Goal: Task Accomplishment & Management: Manage account settings

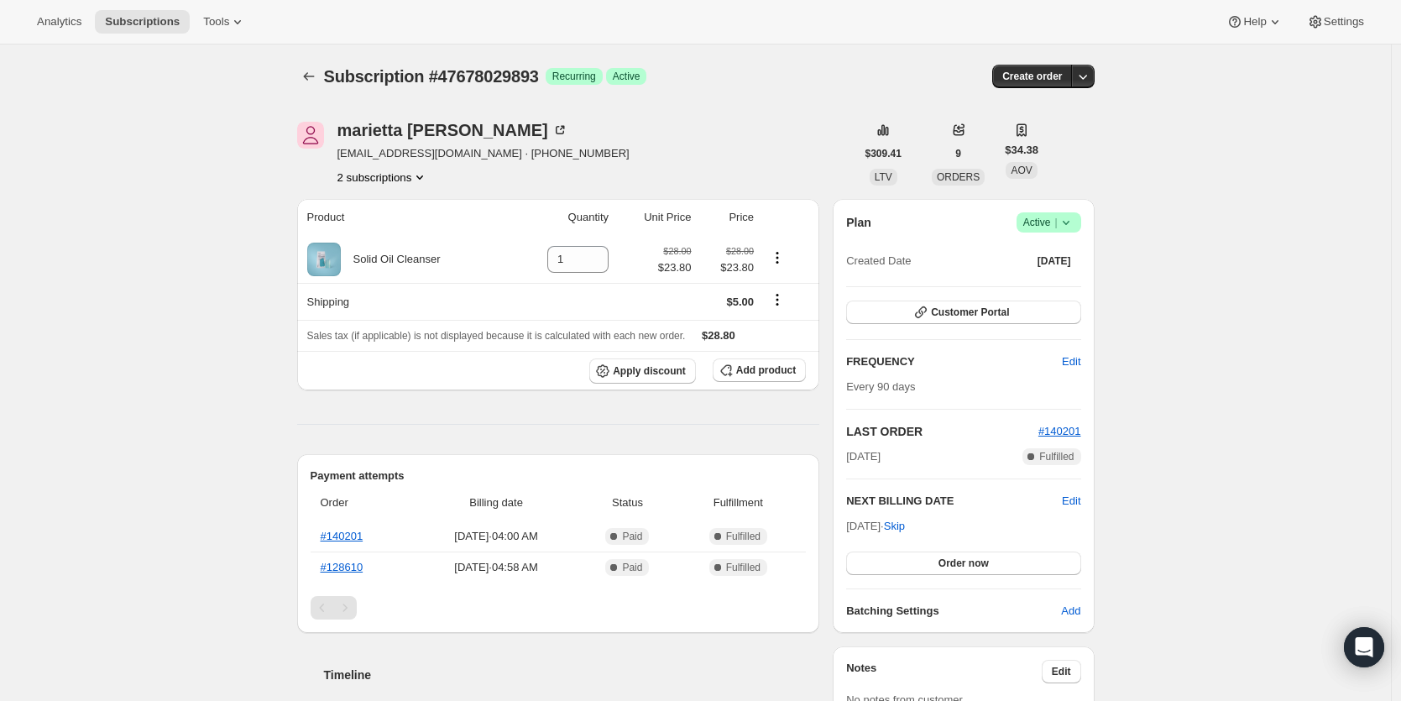
click at [1074, 222] on icon at bounding box center [1066, 222] width 17 height 17
click at [1073, 282] on span "Cancel subscription" at bounding box center [1048, 284] width 95 height 13
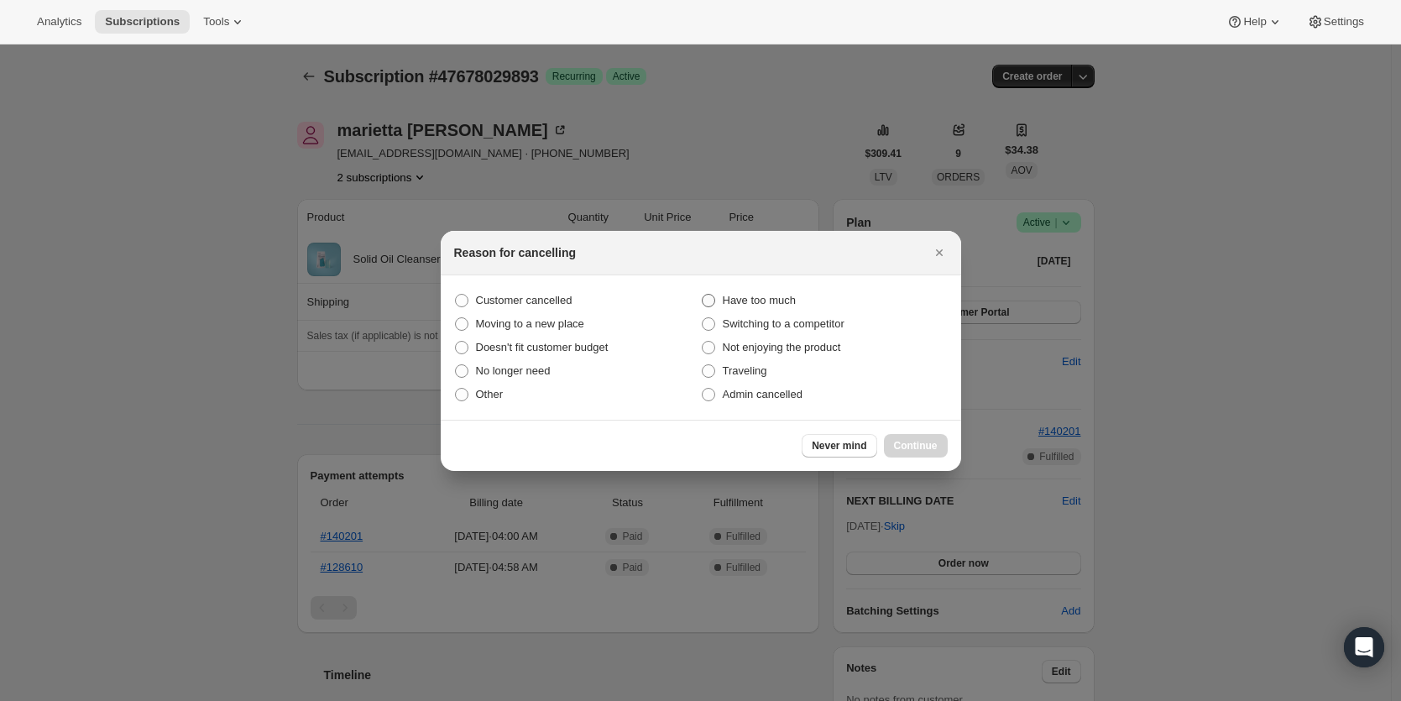
click at [745, 300] on span "Have too much" at bounding box center [759, 300] width 73 height 13
click at [703, 295] on input "Have too much" at bounding box center [702, 294] width 1 height 1
radio input "true"
click at [913, 449] on span "Continue" at bounding box center [916, 445] width 44 height 13
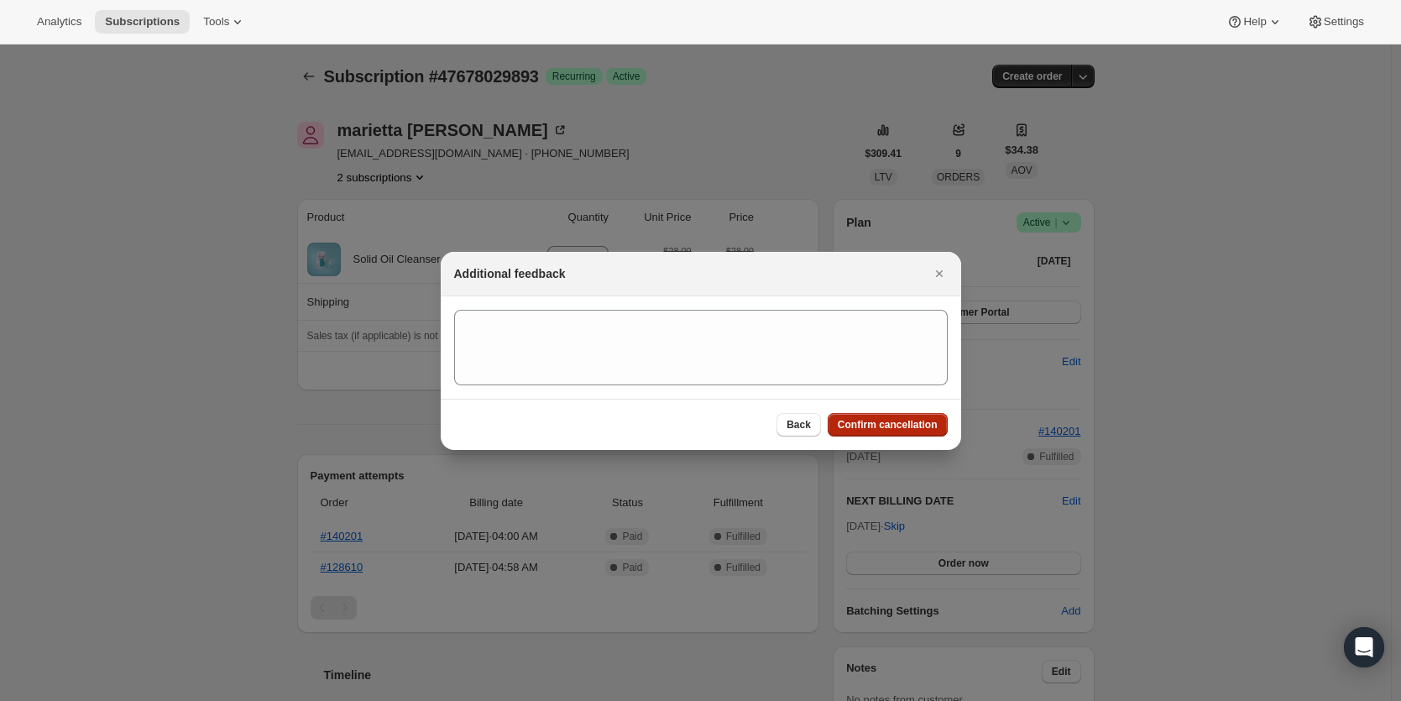
click at [865, 423] on span "Confirm cancellation" at bounding box center [888, 424] width 100 height 13
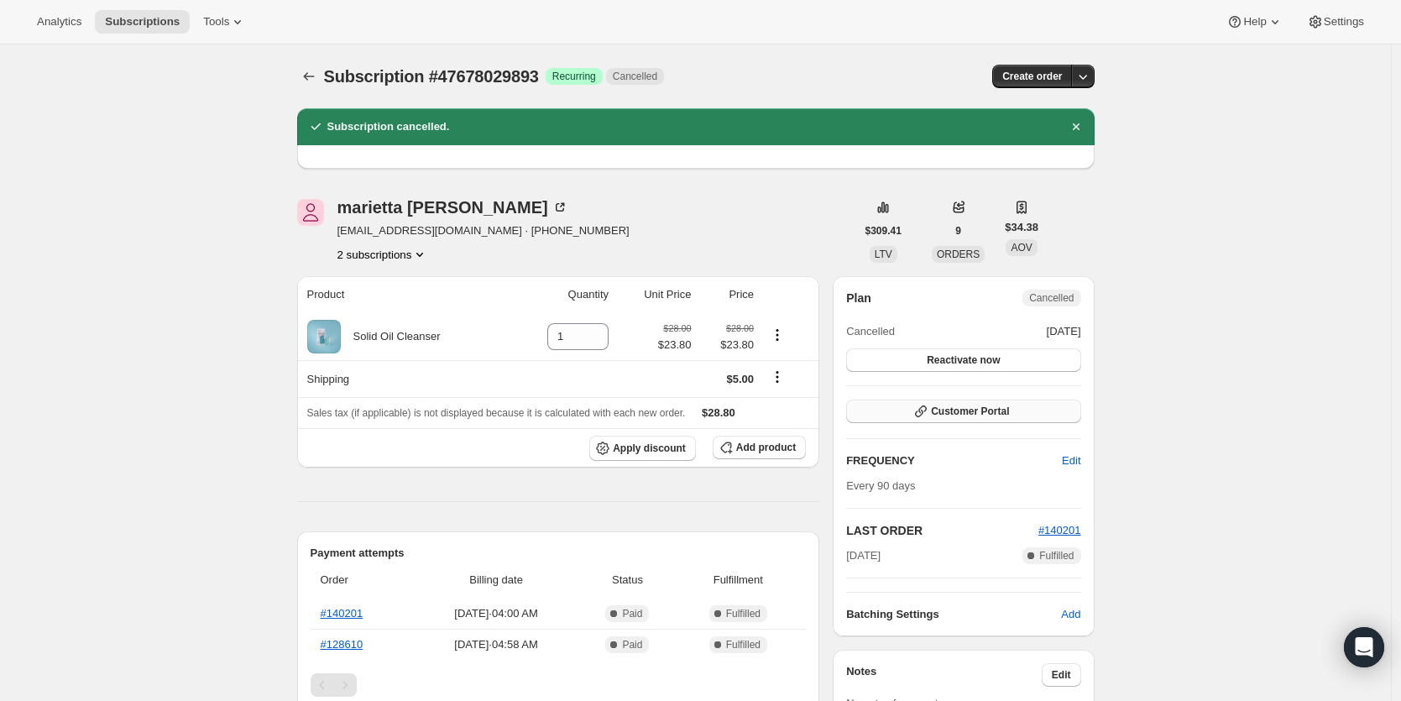
click at [942, 417] on span "Customer Portal" at bounding box center [970, 411] width 78 height 13
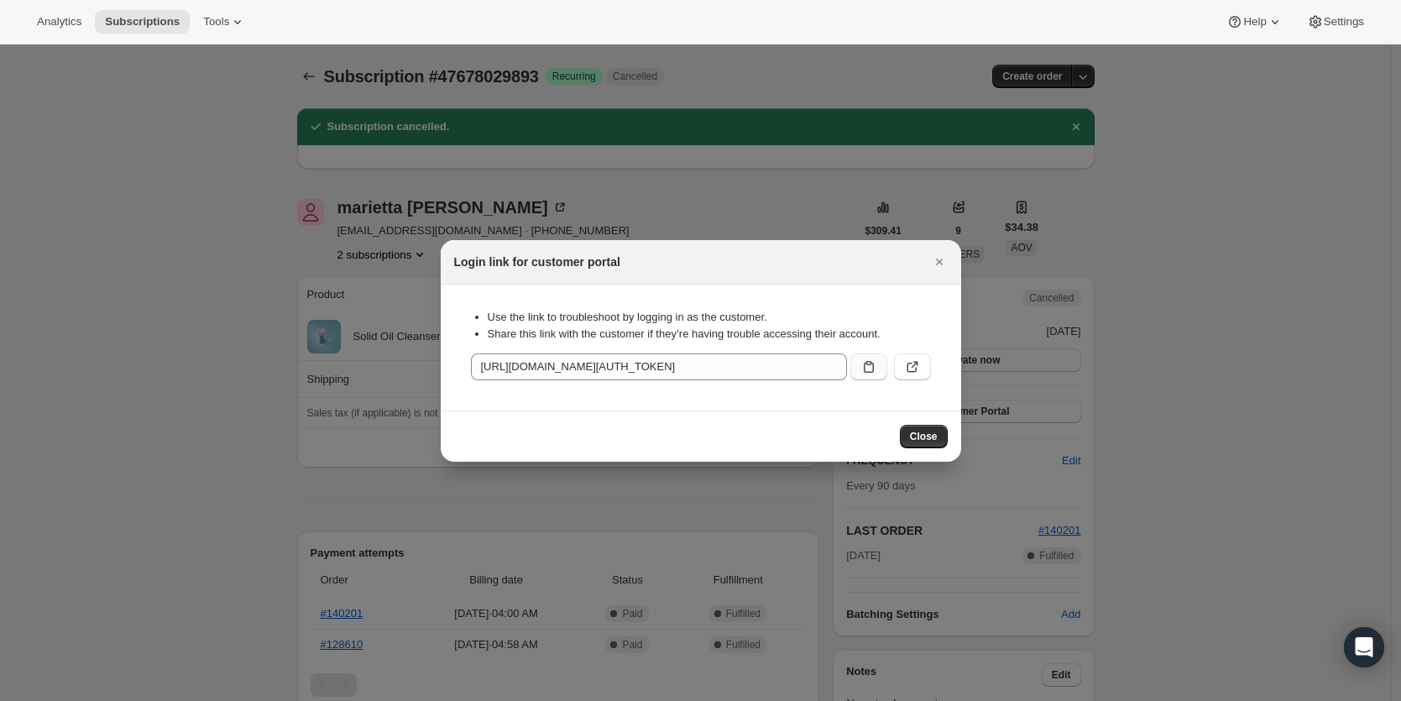
click at [862, 368] on icon ":req:" at bounding box center [868, 366] width 17 height 17
click at [938, 264] on icon "Close" at bounding box center [939, 261] width 17 height 17
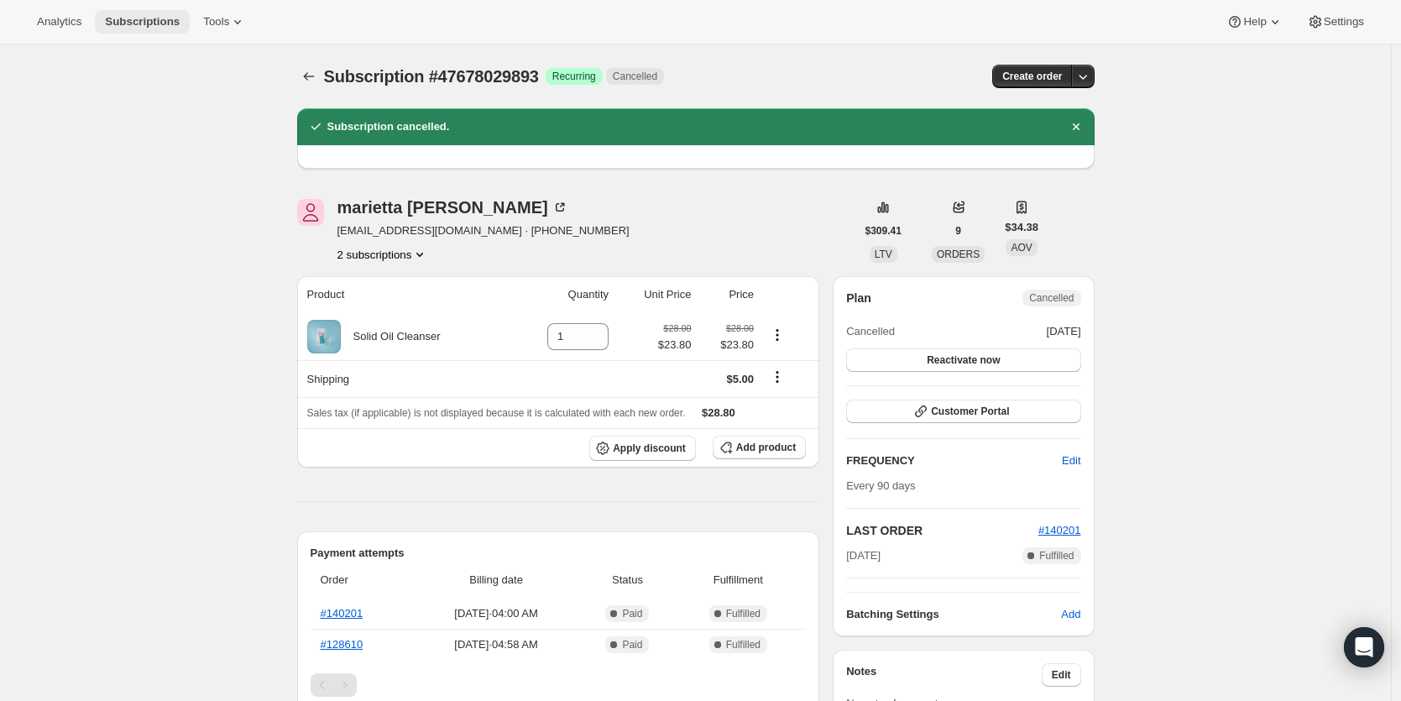
click at [144, 19] on span "Subscriptions" at bounding box center [142, 21] width 75 height 13
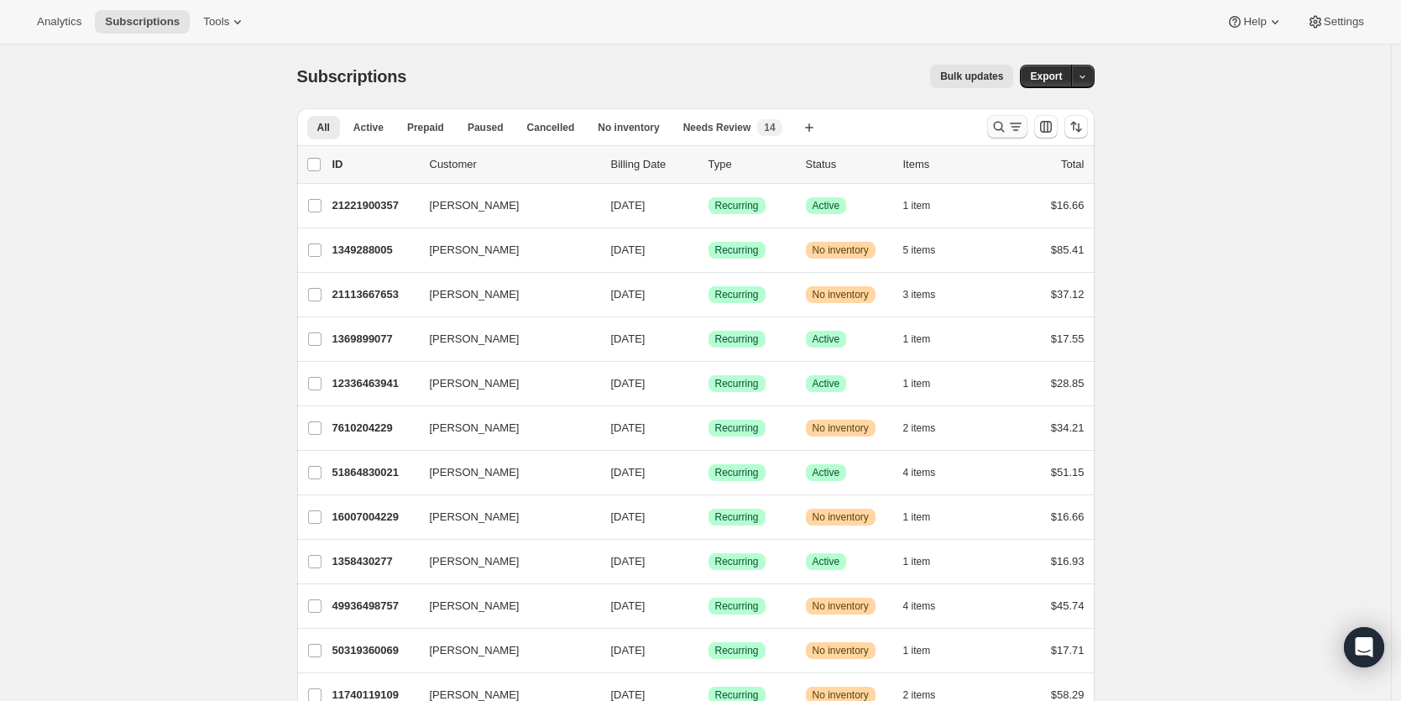
click at [1004, 128] on icon "Search and filter results" at bounding box center [998, 126] width 17 height 17
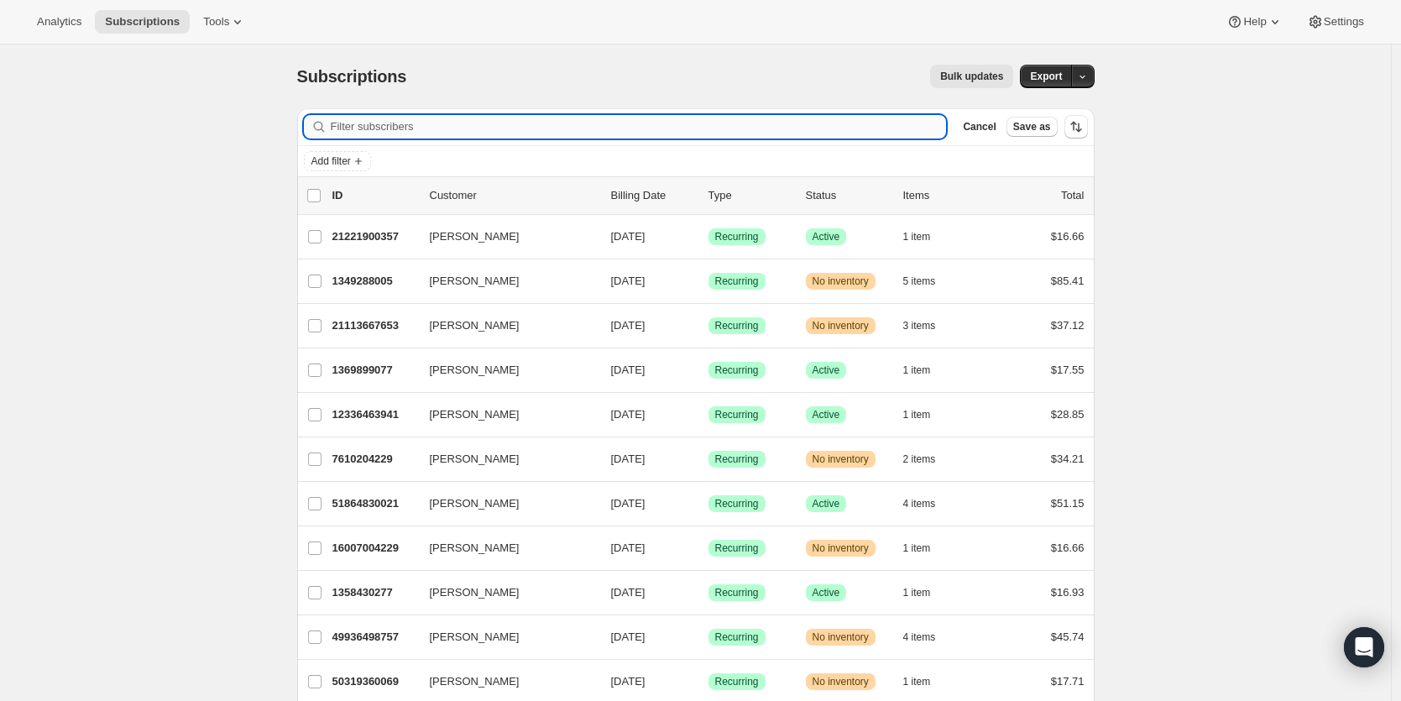
click at [380, 128] on input "Filter subscribers" at bounding box center [639, 127] width 616 height 24
paste input "[PERSON_NAME]"
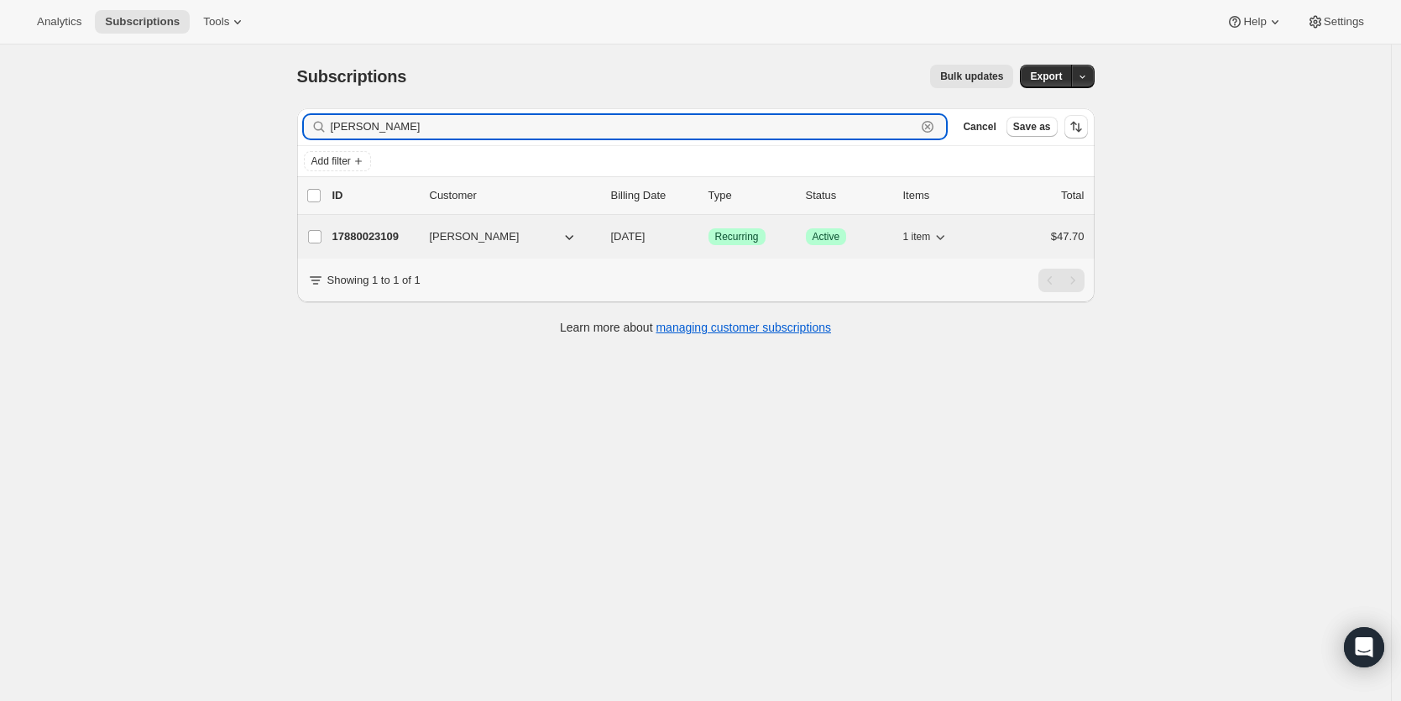
type input "[PERSON_NAME]"
click at [472, 240] on span "[PERSON_NAME]" at bounding box center [475, 236] width 90 height 17
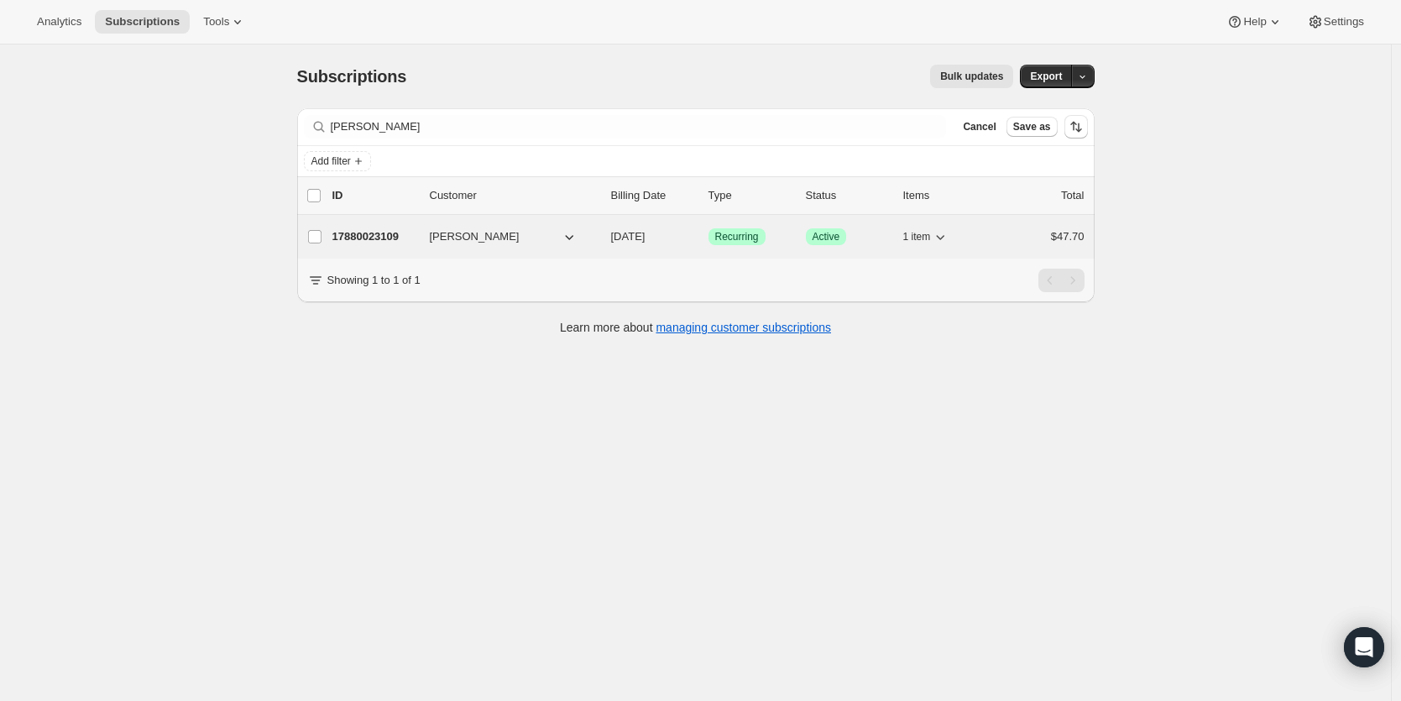
click at [390, 236] on p "17880023109" at bounding box center [374, 236] width 84 height 17
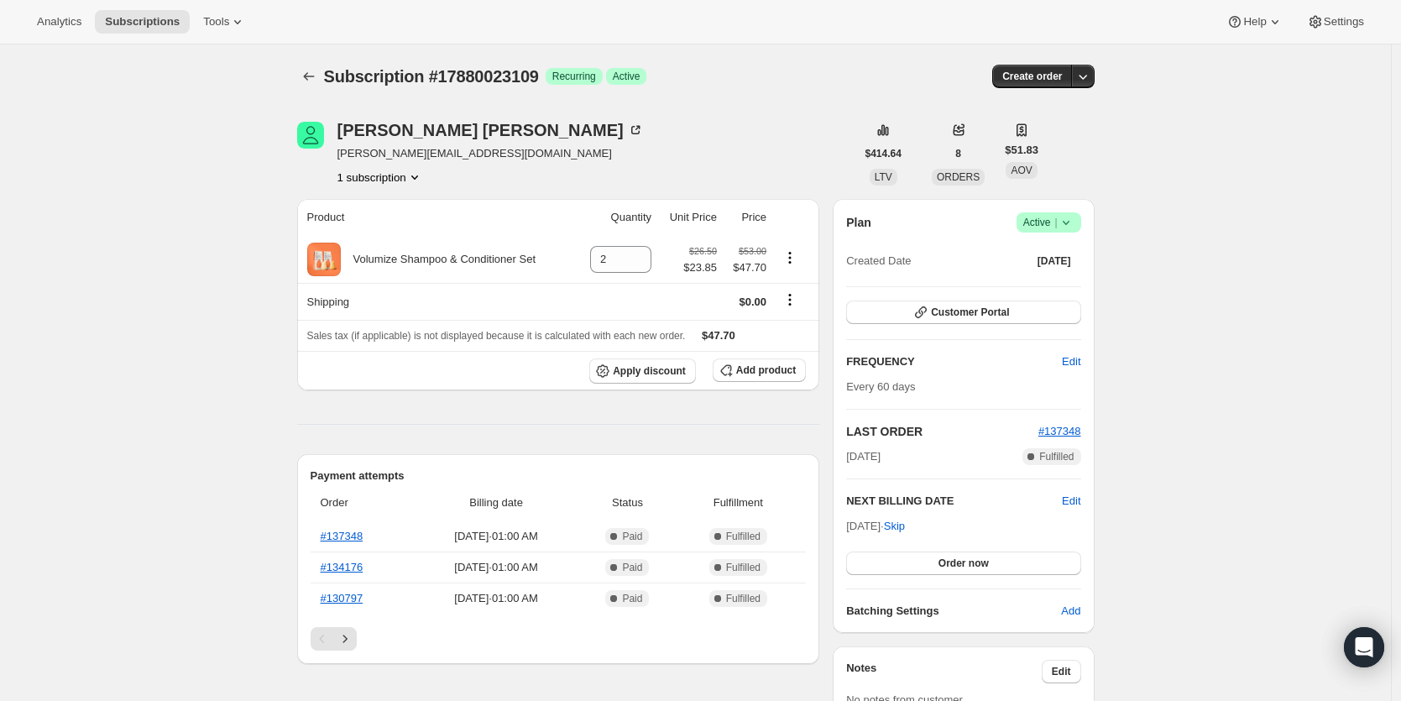
click at [1072, 227] on icon at bounding box center [1066, 222] width 17 height 17
click at [1068, 282] on span "Cancel subscription" at bounding box center [1048, 284] width 95 height 13
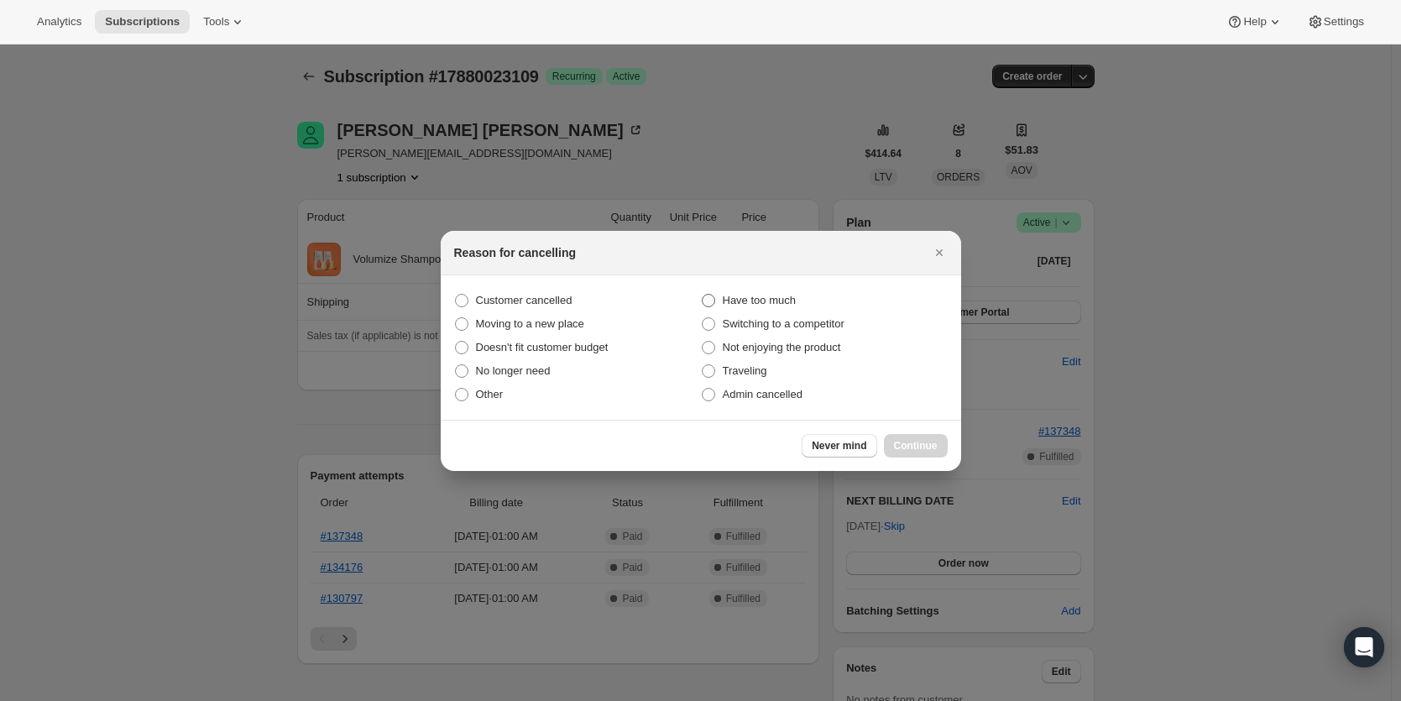
click at [712, 296] on span ":rrb:" at bounding box center [708, 300] width 13 height 13
click at [703, 295] on input "Have too much" at bounding box center [702, 294] width 1 height 1
radio input "true"
click at [925, 444] on span "Continue" at bounding box center [916, 445] width 44 height 13
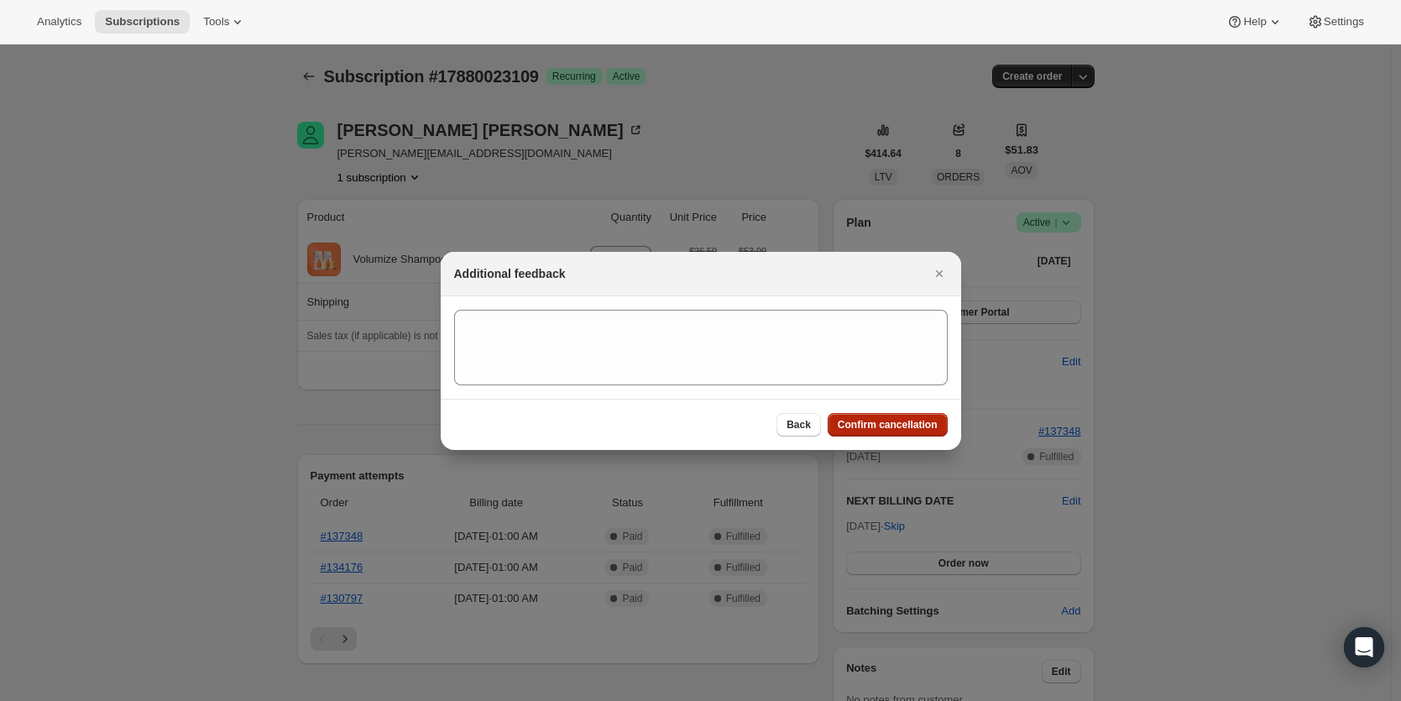
click at [865, 432] on button "Confirm cancellation" at bounding box center [888, 425] width 120 height 24
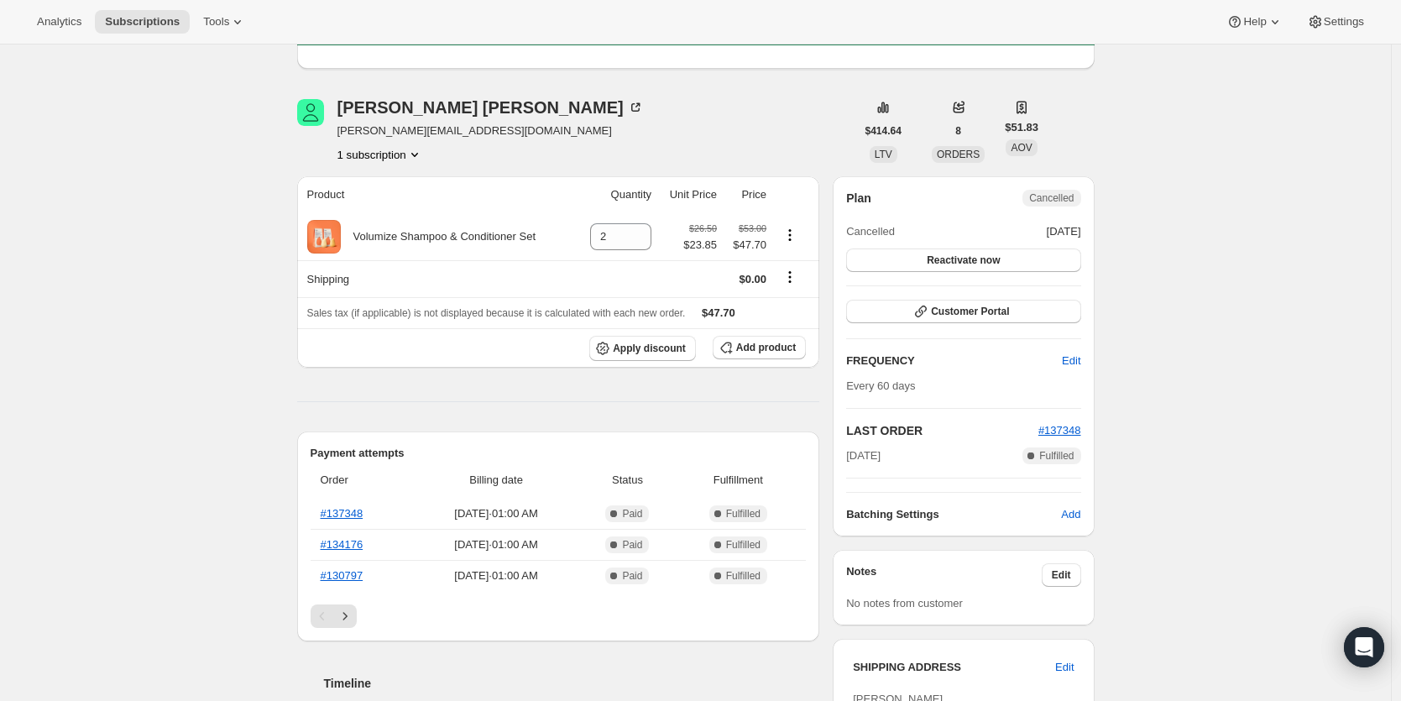
scroll to position [101, 0]
click at [988, 319] on button "Customer Portal" at bounding box center [963, 311] width 234 height 24
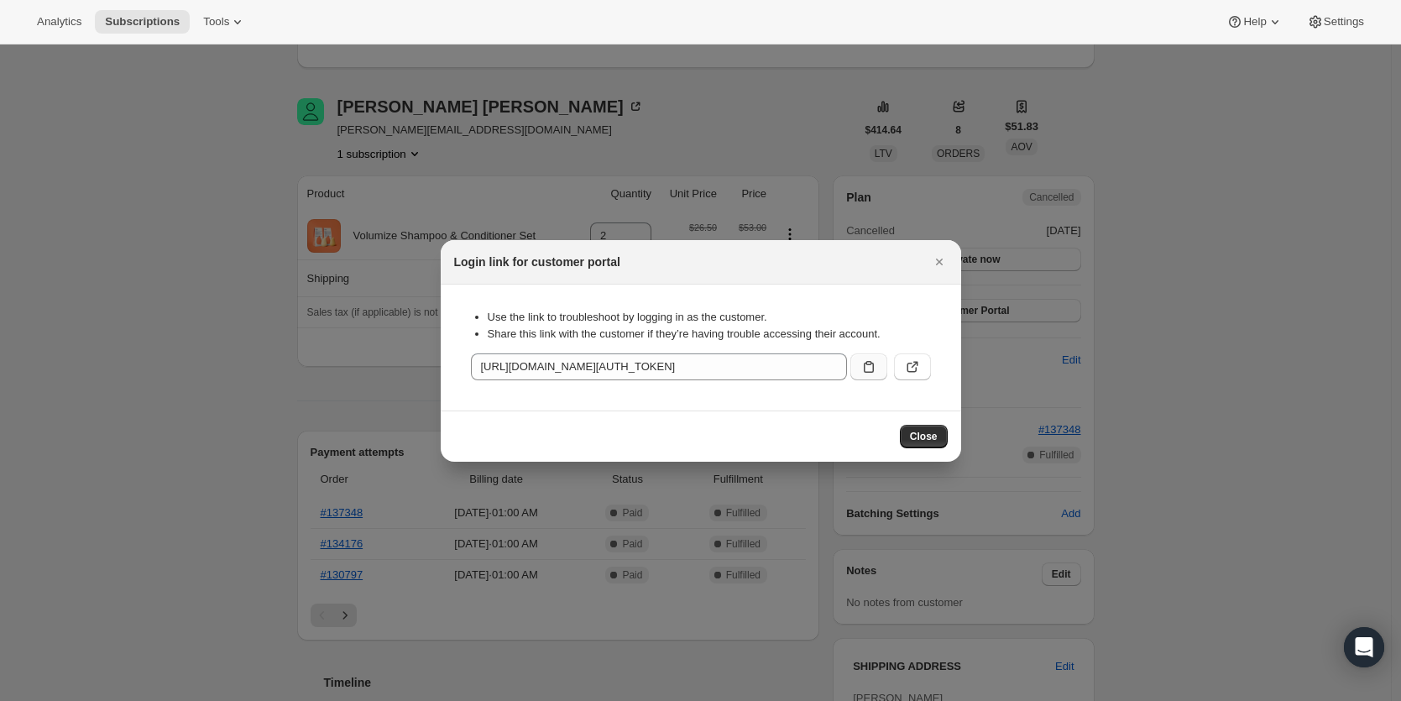
click at [874, 375] on button ":rud:" at bounding box center [868, 366] width 37 height 27
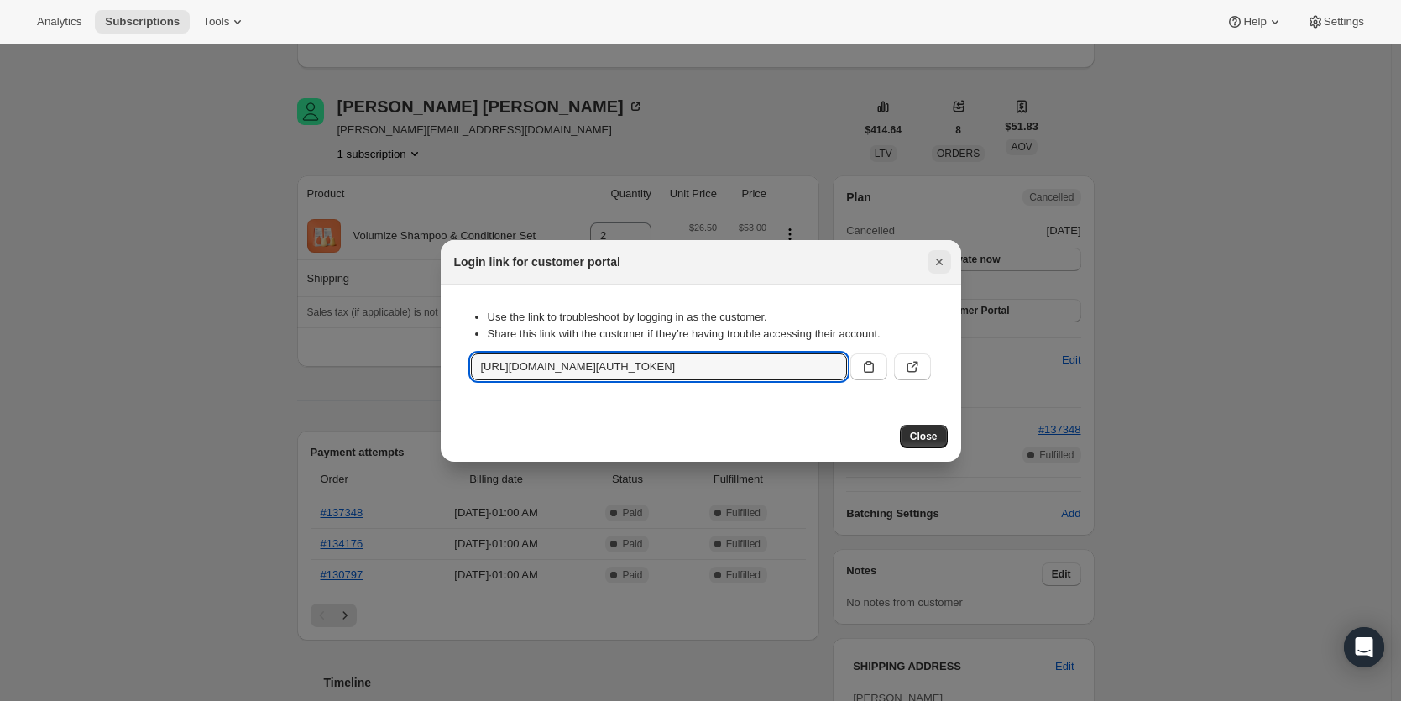
click at [940, 263] on icon "Close" at bounding box center [938, 262] width 7 height 7
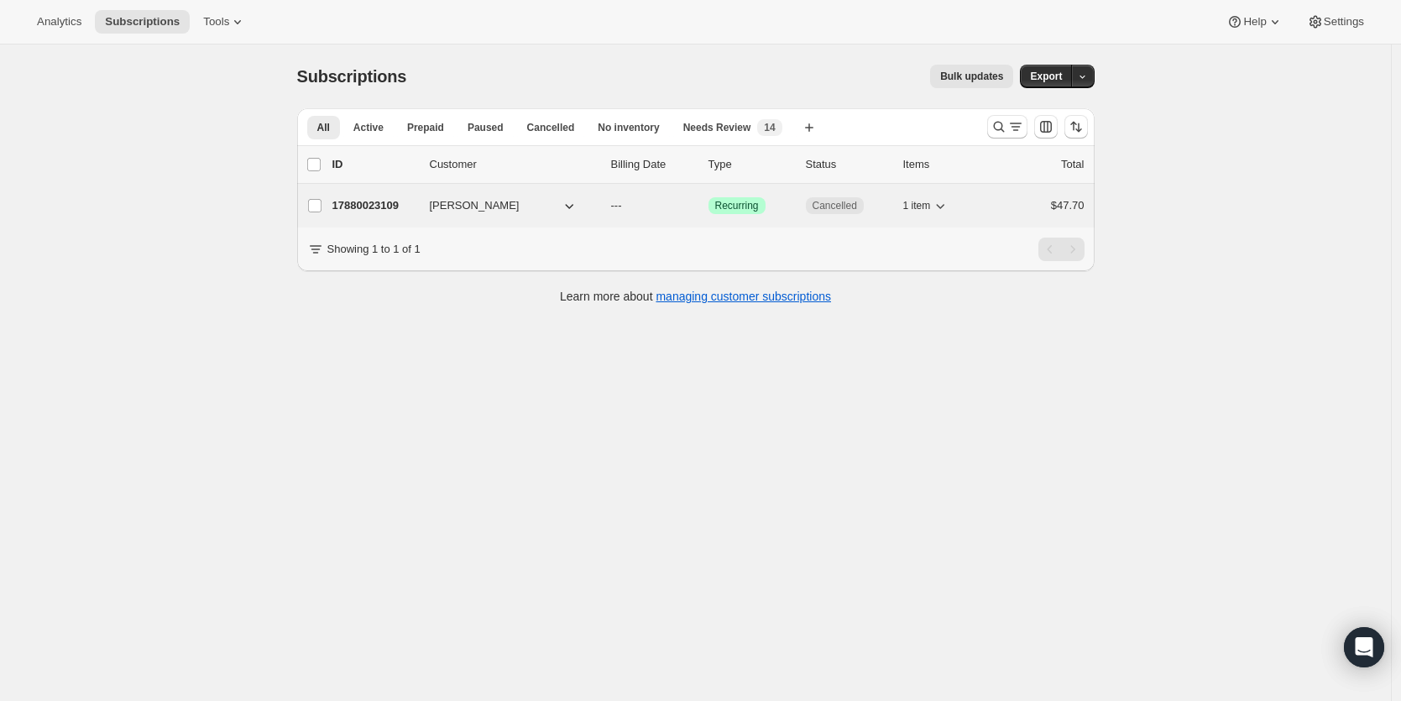
click at [363, 208] on p "17880023109" at bounding box center [374, 205] width 84 height 17
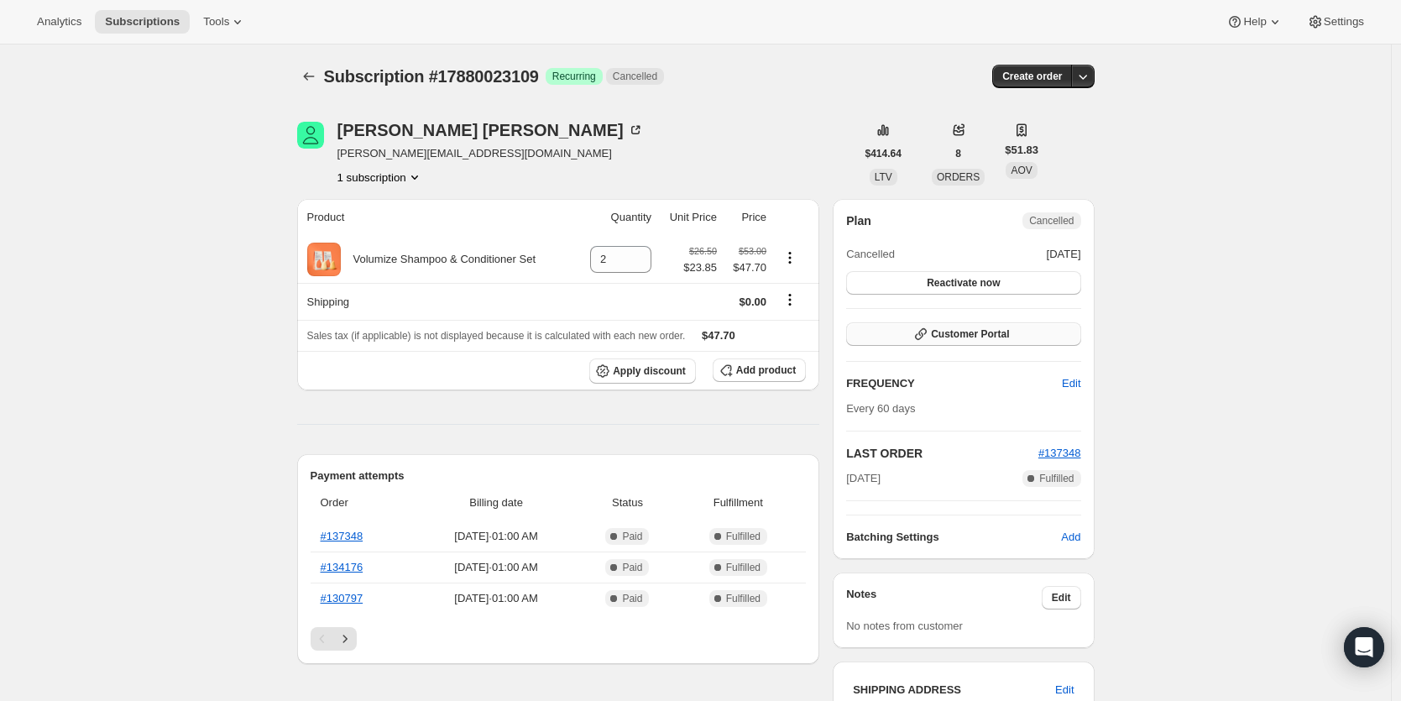
click at [989, 341] on span "Customer Portal" at bounding box center [970, 333] width 78 height 13
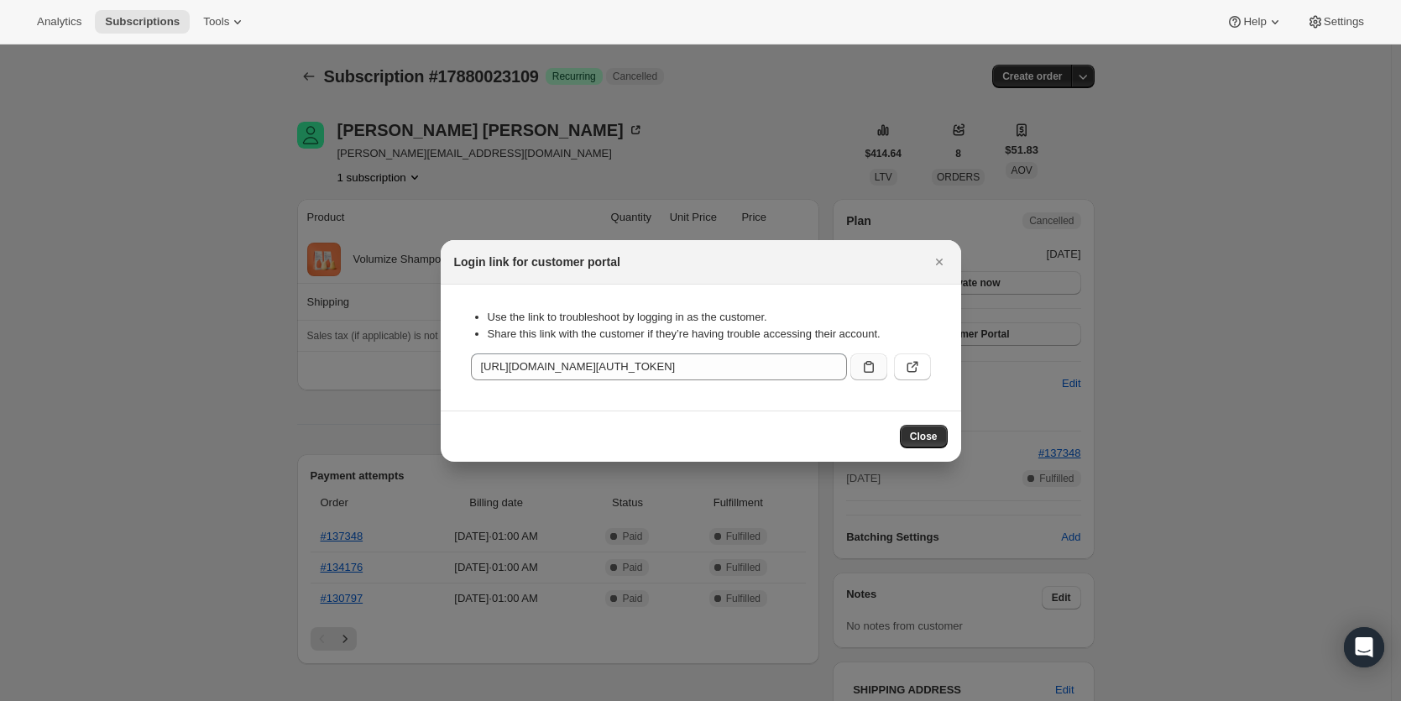
click at [870, 373] on icon ":r2l:" at bounding box center [868, 366] width 17 height 17
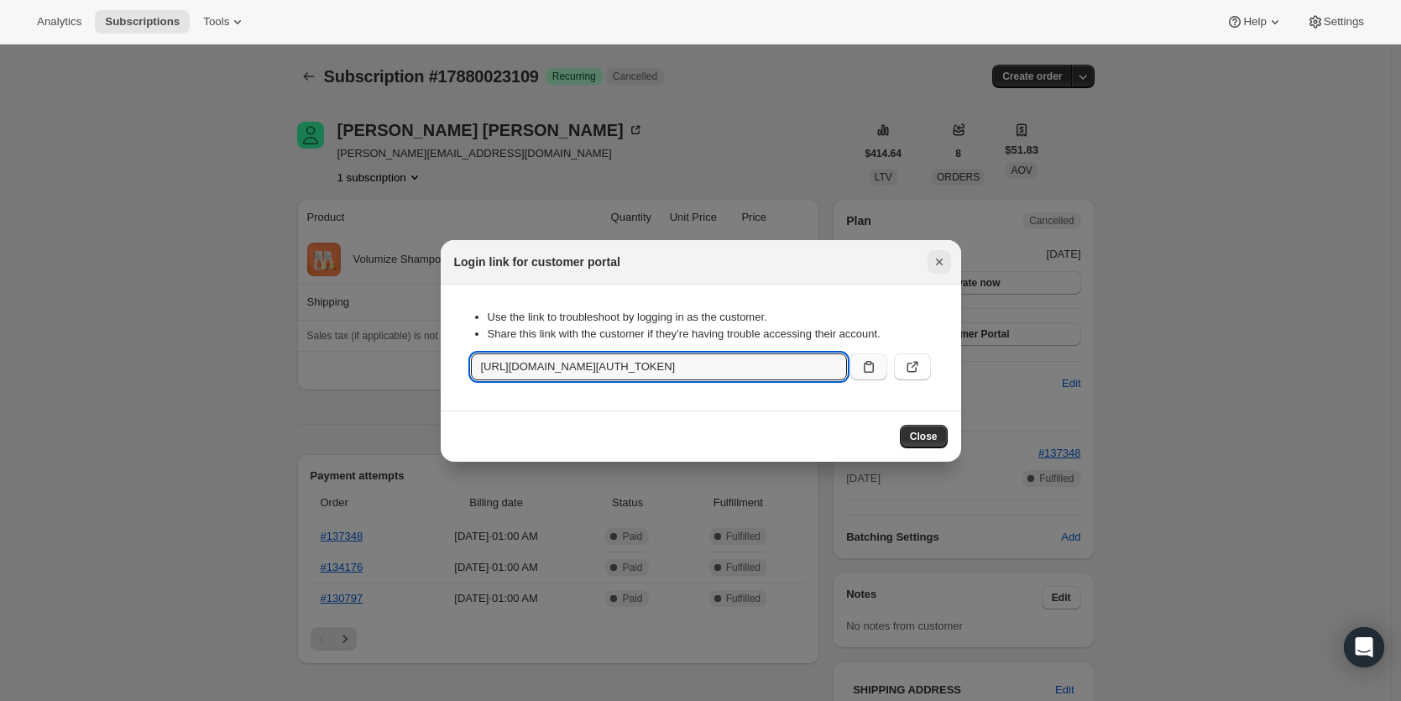
click at [936, 264] on icon "Close" at bounding box center [938, 262] width 7 height 7
